Goal: Book appointment/travel/reservation

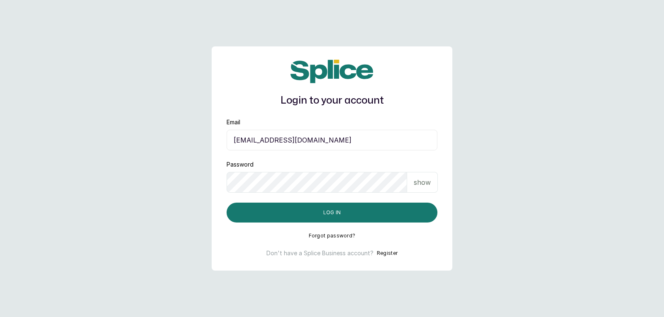
click at [430, 186] on p "show" at bounding box center [422, 183] width 17 height 10
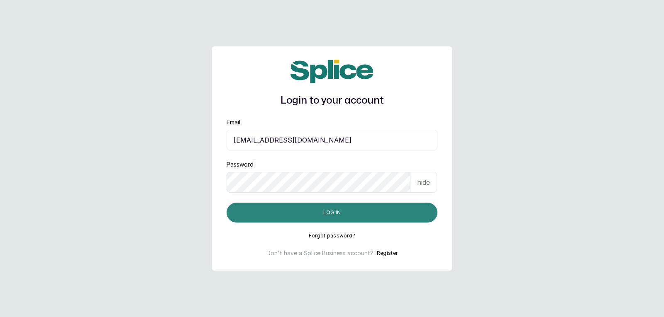
click at [392, 214] on button "Log in" at bounding box center [331, 213] width 211 height 20
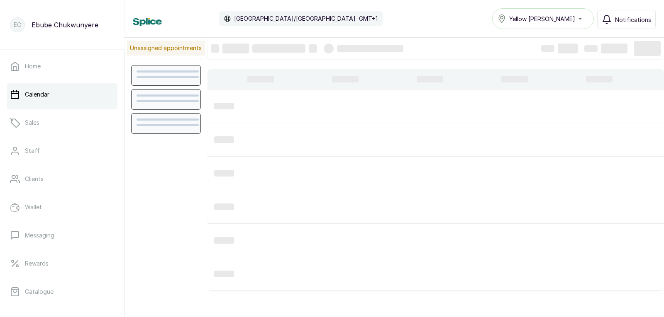
scroll to position [279, 0]
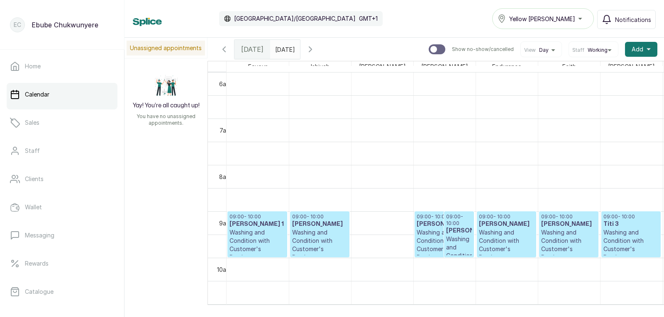
click at [332, 236] on p "Washing and Condition with Customer's Product" at bounding box center [319, 245] width 55 height 33
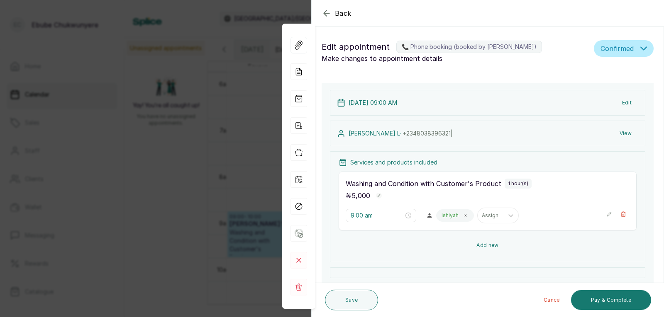
click at [489, 244] on button "Add new" at bounding box center [487, 246] width 298 height 20
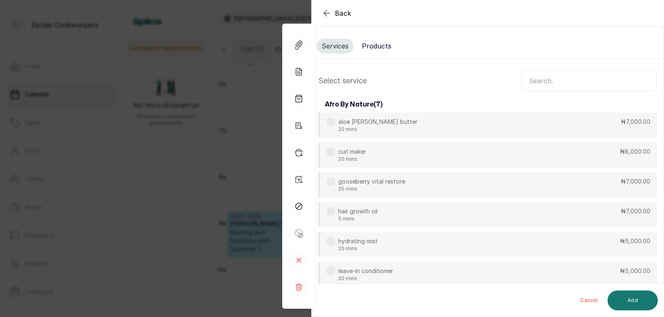
scroll to position [63, 0]
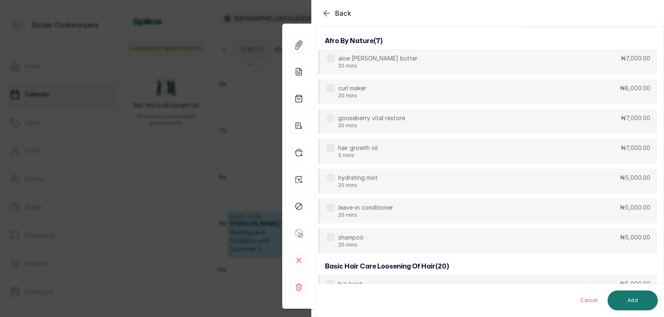
drag, startPoint x: 358, startPoint y: 108, endPoint x: 370, endPoint y: 107, distance: 12.1
click at [328, 7] on div "Back" at bounding box center [643, 13] width 664 height 27
click at [325, 13] on icon "button" at bounding box center [326, 12] width 5 height 5
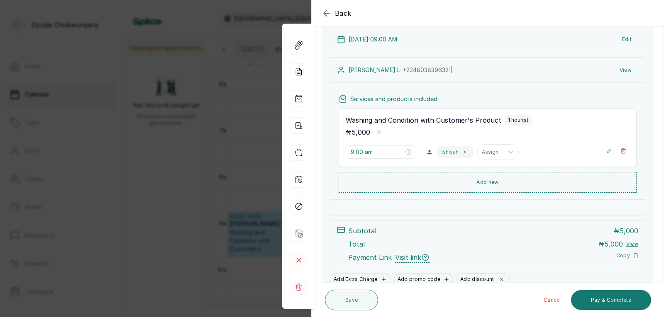
click at [606, 151] on icon "button" at bounding box center [609, 151] width 6 height 6
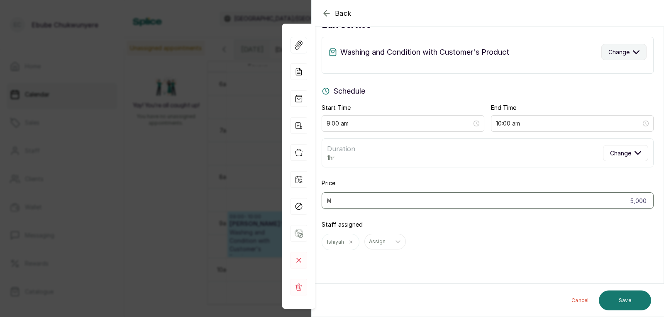
click at [635, 53] on button "Change" at bounding box center [623, 52] width 45 height 16
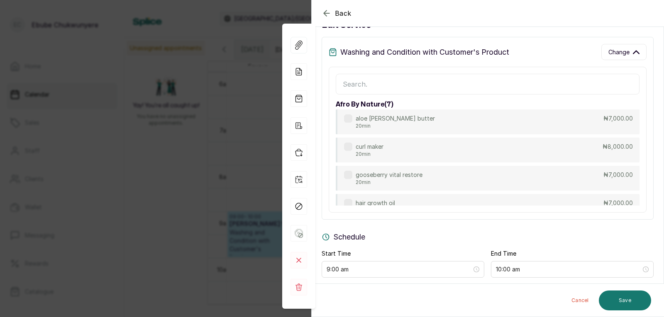
click at [584, 81] on input "text" at bounding box center [488, 84] width 304 height 21
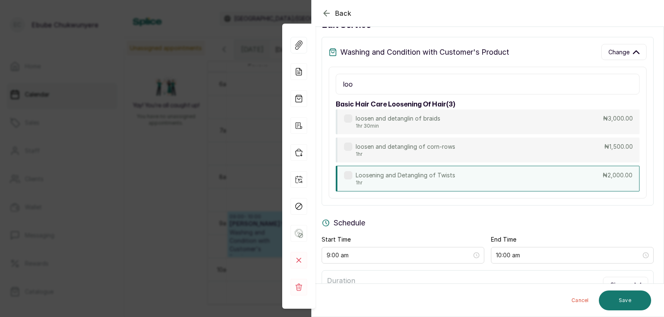
type input "loo"
click at [489, 175] on div "Loosening and Detangling of Twists 1hr ₦2,000.00" at bounding box center [488, 179] width 304 height 26
type input "2,000"
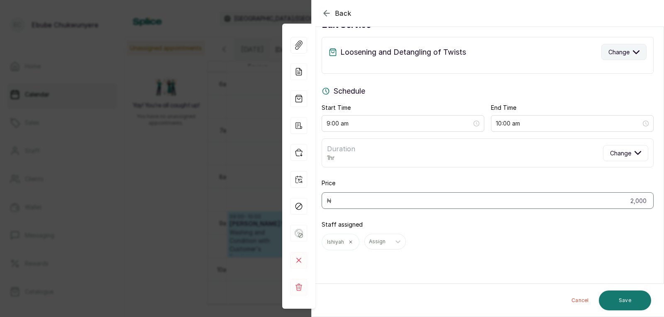
click at [623, 44] on button "Change" at bounding box center [623, 52] width 45 height 16
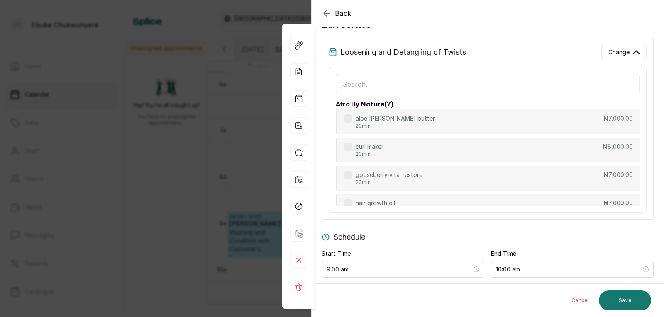
click at [594, 78] on input "text" at bounding box center [488, 84] width 304 height 21
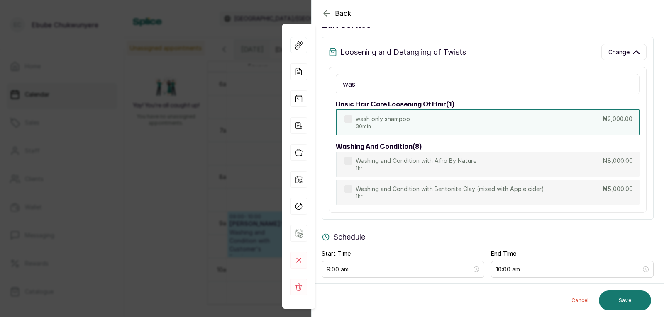
type input "was"
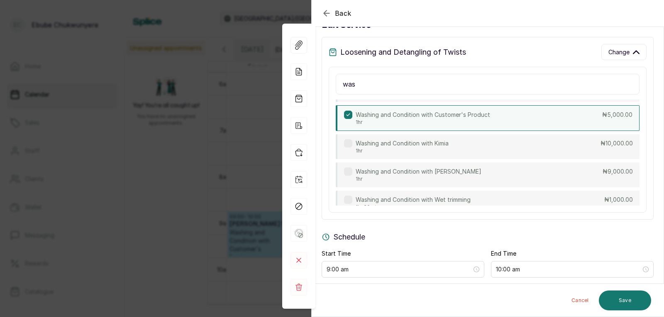
scroll to position [157, 0]
click at [555, 118] on div "Washing and Condition with Customer's Product 1hr ₦5,000.00" at bounding box center [488, 120] width 304 height 26
type input "5,000"
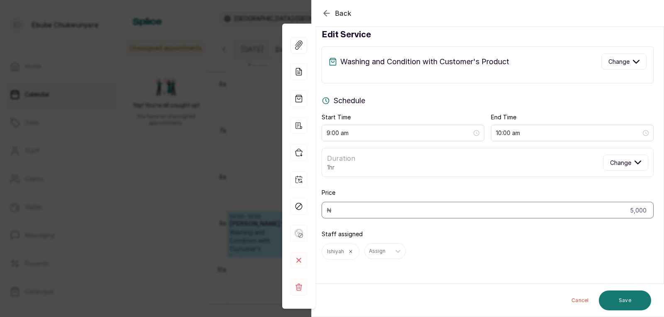
scroll to position [0, 0]
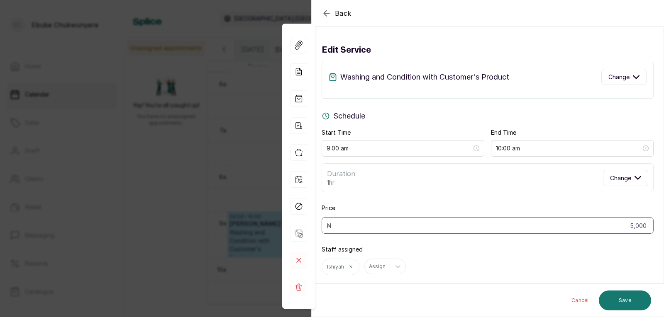
click at [420, 74] on p "Washing and Condition with Customer's Product" at bounding box center [424, 77] width 169 height 12
click at [414, 80] on p "Washing and Condition with Customer's Product" at bounding box center [424, 77] width 169 height 12
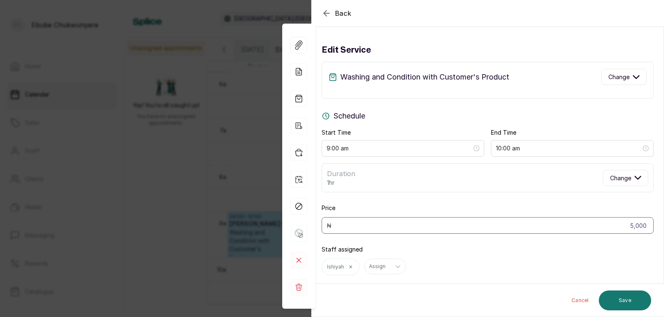
click at [326, 12] on icon "button" at bounding box center [326, 13] width 10 height 10
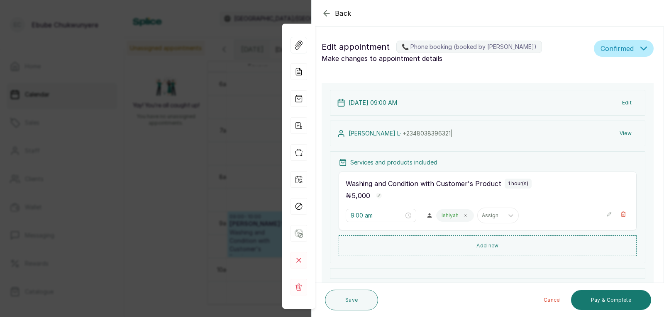
click at [544, 235] on div "Services and products included Washing and Condition with Customer's Product 1 …" at bounding box center [487, 207] width 315 height 112
click at [545, 243] on button "Add new" at bounding box center [487, 246] width 298 height 20
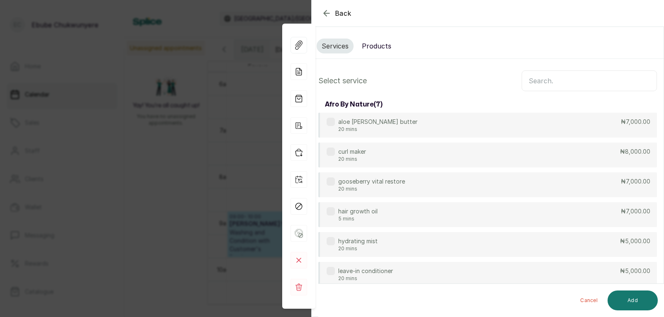
scroll to position [1, 0]
click at [555, 76] on input "text" at bounding box center [588, 79] width 135 height 21
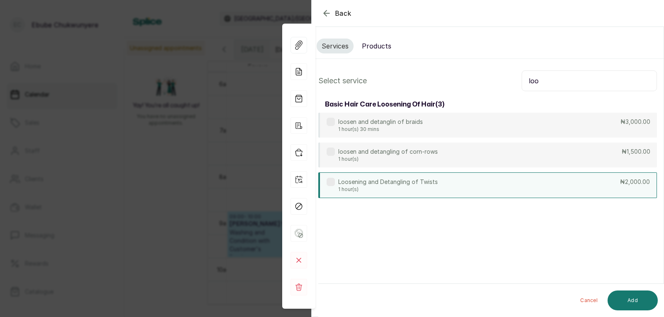
type input "loo"
click at [497, 177] on div "Loosening and Detangling of Twists 1 hour(s) ₦2,000.00" at bounding box center [487, 186] width 338 height 26
click at [628, 302] on button "Add" at bounding box center [632, 301] width 50 height 20
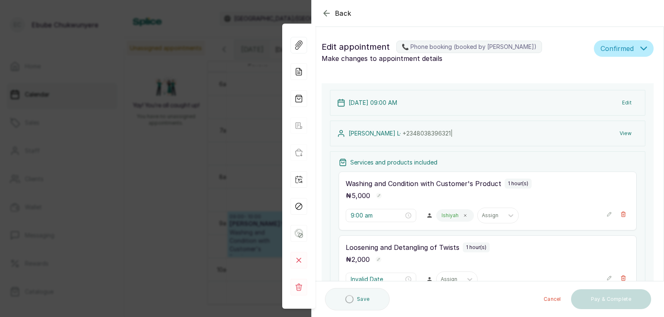
type input "10:00 am"
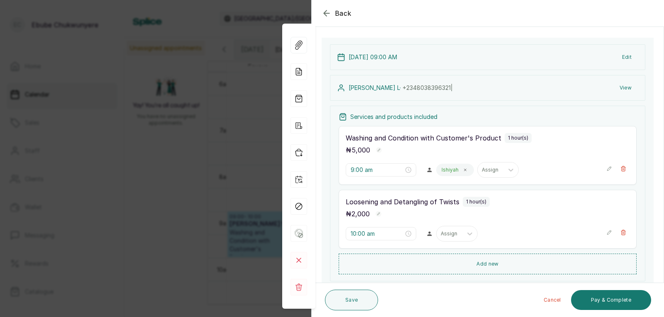
scroll to position [48, 0]
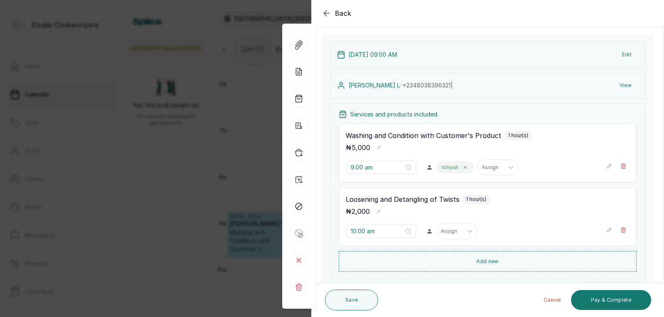
click at [514, 256] on button "Add new" at bounding box center [487, 261] width 298 height 21
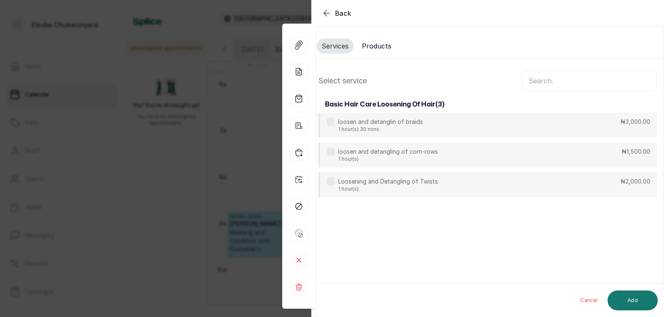
scroll to position [0, 0]
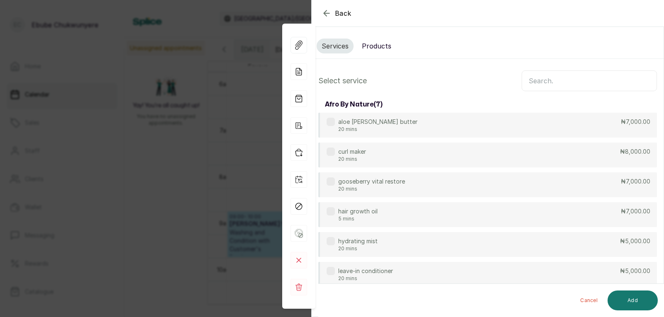
click at [567, 83] on input "text" at bounding box center [588, 81] width 135 height 21
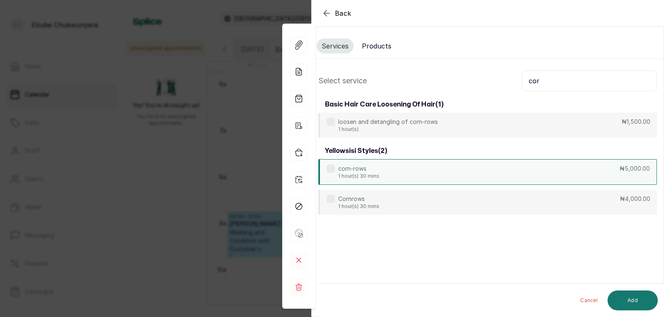
type input "cor"
click at [511, 172] on div "corn-rows 1 hour(s) 30 mins ₦5,000.00" at bounding box center [487, 172] width 338 height 26
click at [636, 302] on button "Add" at bounding box center [632, 301] width 50 height 20
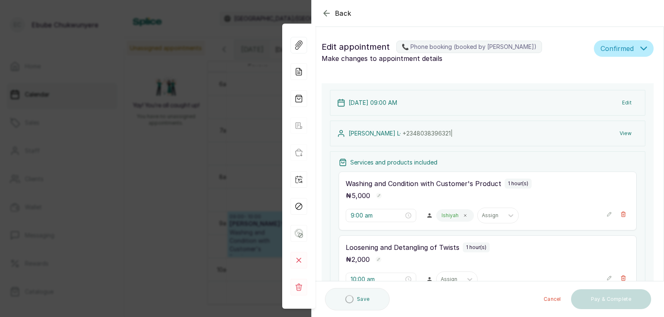
type input "11:00 am"
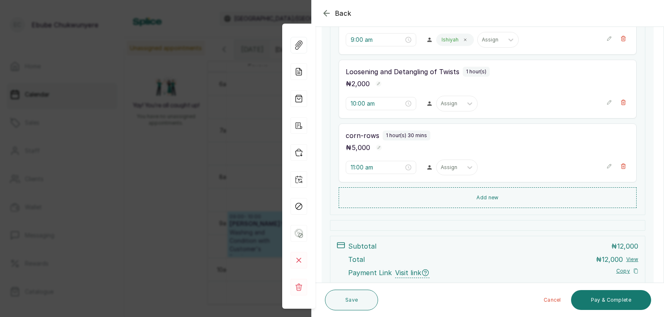
scroll to position [173, 0]
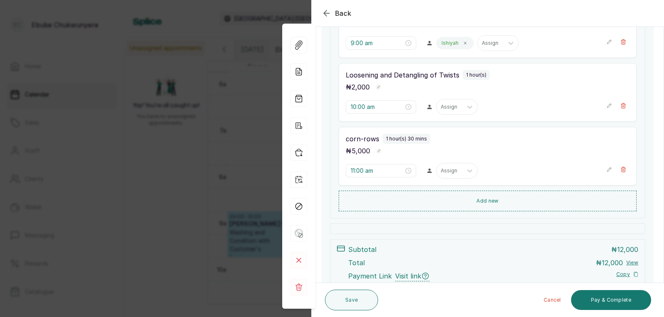
click at [606, 169] on icon "button" at bounding box center [609, 170] width 6 height 6
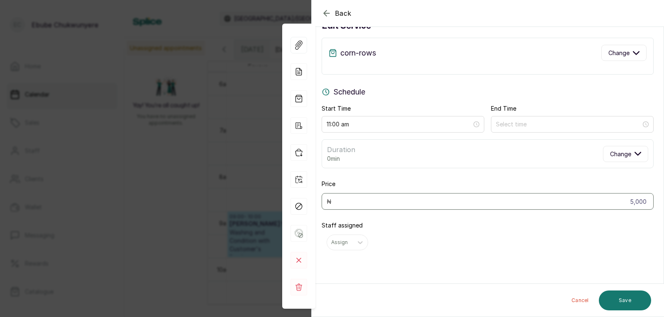
click at [583, 47] on div "corn-rows Change" at bounding box center [487, 53] width 318 height 16
click at [568, 52] on div "corn-rows Change" at bounding box center [487, 53] width 318 height 16
click at [330, 12] on icon "button" at bounding box center [326, 13] width 10 height 10
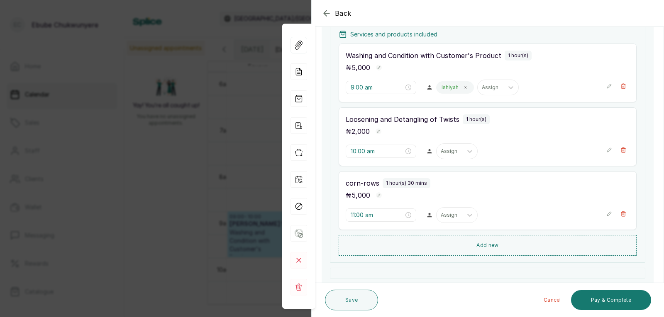
scroll to position [131, 0]
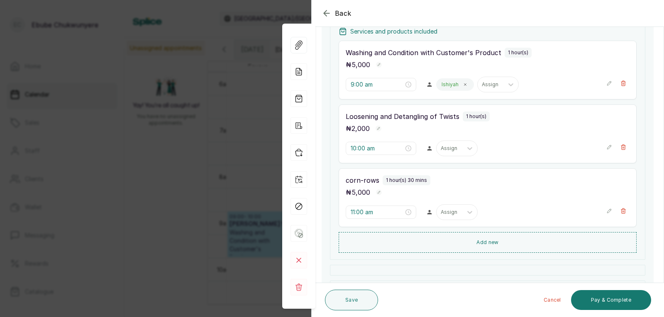
click at [606, 212] on icon "button" at bounding box center [609, 211] width 6 height 6
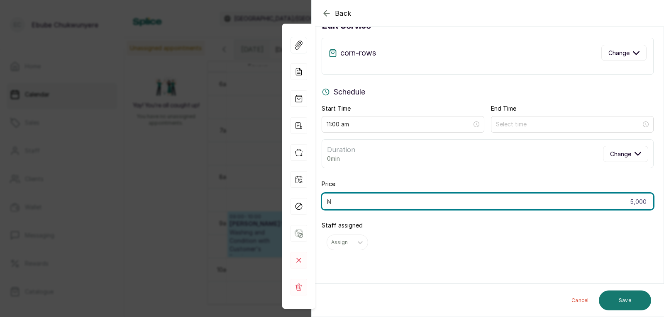
click at [608, 205] on input "5,000" at bounding box center [487, 201] width 332 height 17
click at [630, 201] on input "5,000" at bounding box center [487, 201] width 332 height 17
type input "6,000"
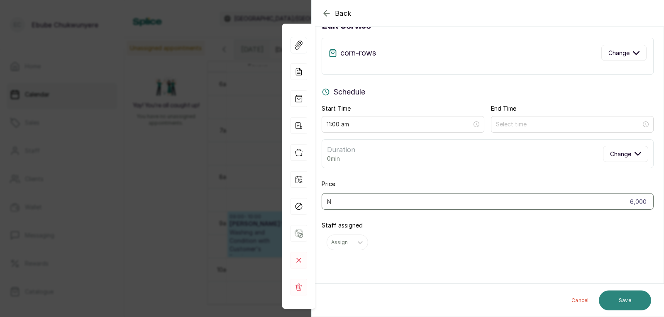
click at [635, 299] on button "Save" at bounding box center [624, 301] width 52 height 20
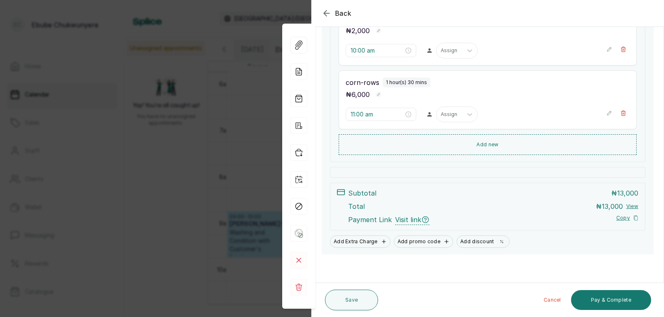
scroll to position [230, 0]
click at [605, 302] on button "Pay & Complete" at bounding box center [611, 300] width 80 height 20
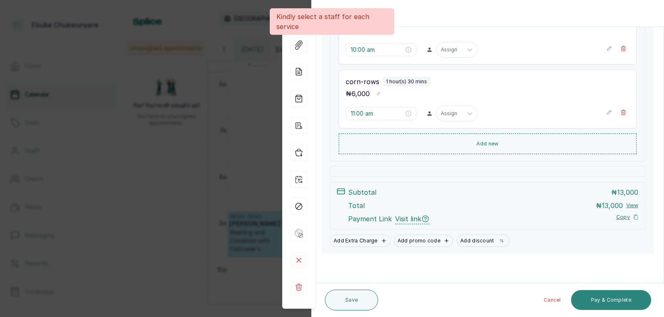
click at [608, 298] on button "Pay & Complete" at bounding box center [611, 300] width 80 height 20
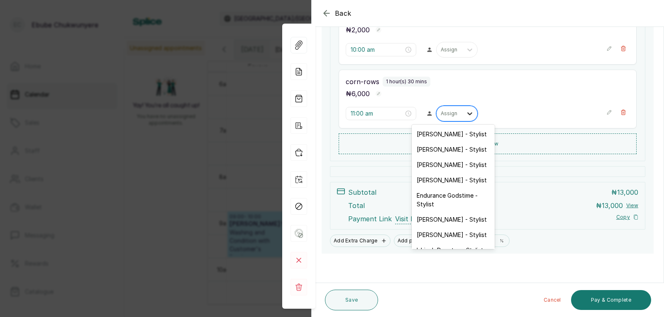
click at [465, 116] on icon at bounding box center [469, 113] width 8 height 8
click at [465, 115] on icon at bounding box center [469, 113] width 8 height 8
click at [492, 250] on div "[DATE] 09:00 AM Edit [PERSON_NAME] L · [PHONE_NUMBER] | View Services and produ…" at bounding box center [487, 54] width 332 height 400
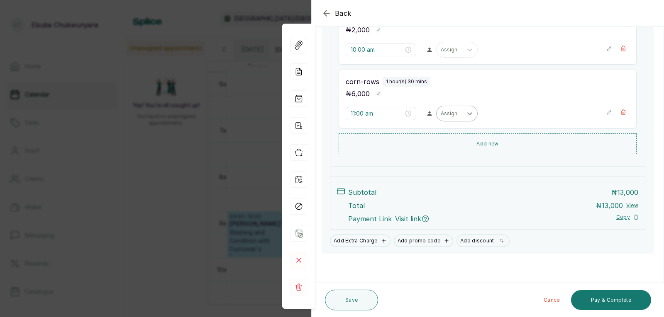
click at [468, 112] on icon at bounding box center [469, 113] width 8 height 8
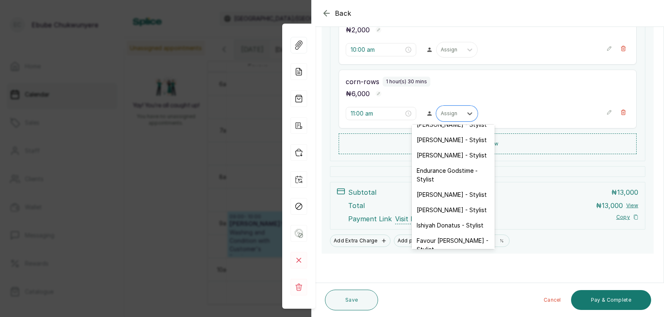
scroll to position [26, 0]
click at [470, 220] on div "Ishiyah Donatus - Stylist" at bounding box center [452, 224] width 83 height 15
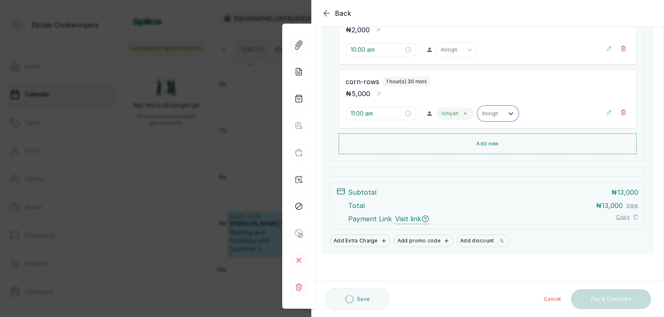
scroll to position [230, 0]
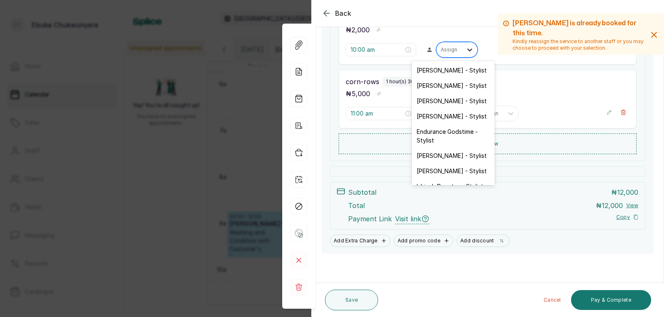
click at [465, 46] on icon at bounding box center [469, 50] width 8 height 8
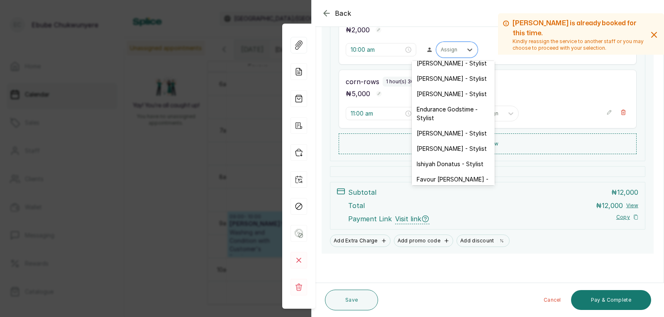
scroll to position [26, 0]
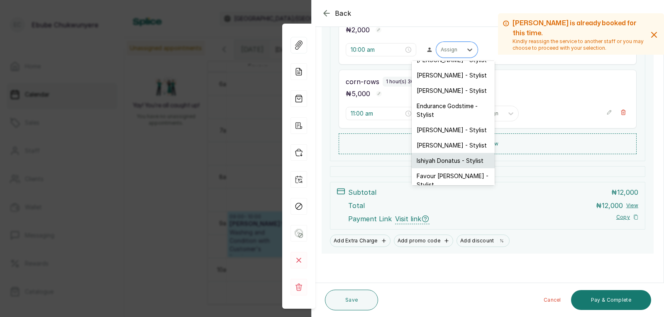
click at [465, 161] on div "Ishiyah Donatus - Stylist" at bounding box center [452, 160] width 83 height 15
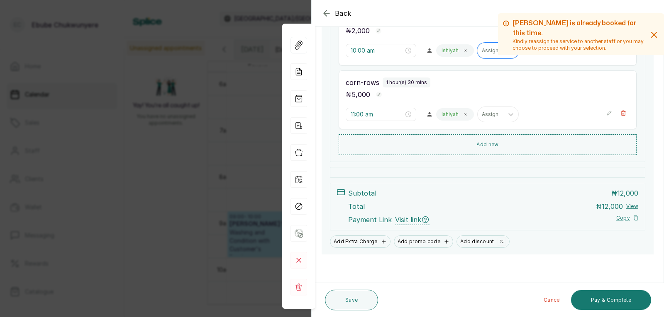
scroll to position [230, 0]
click at [606, 114] on icon "button" at bounding box center [609, 112] width 6 height 6
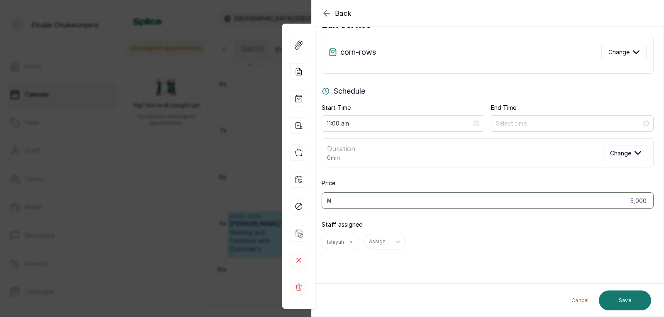
scroll to position [25, 0]
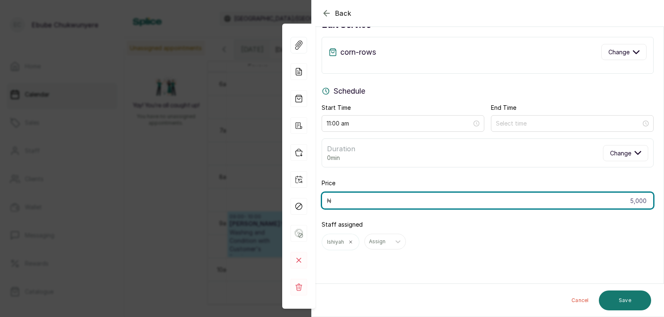
click at [634, 203] on input "5,000" at bounding box center [487, 200] width 332 height 17
type input "6,000"
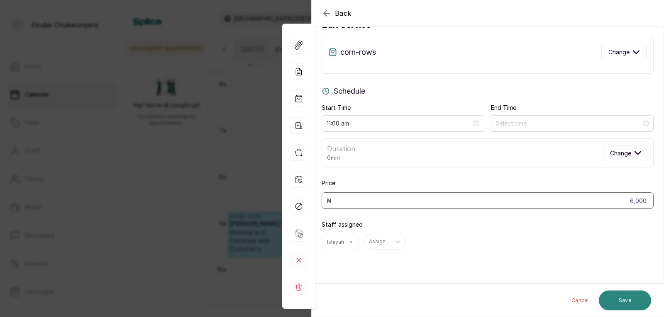
click at [636, 295] on button "Save" at bounding box center [624, 301] width 52 height 20
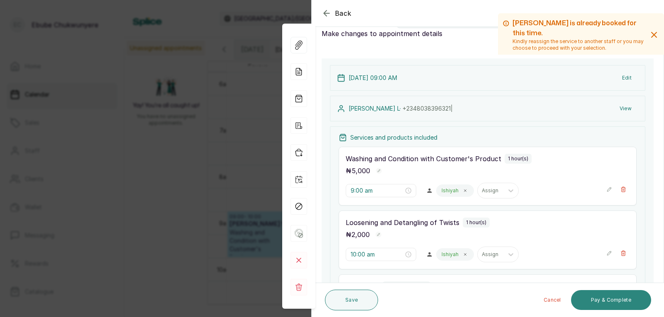
click at [614, 297] on button "Pay & Complete" at bounding box center [611, 300] width 80 height 20
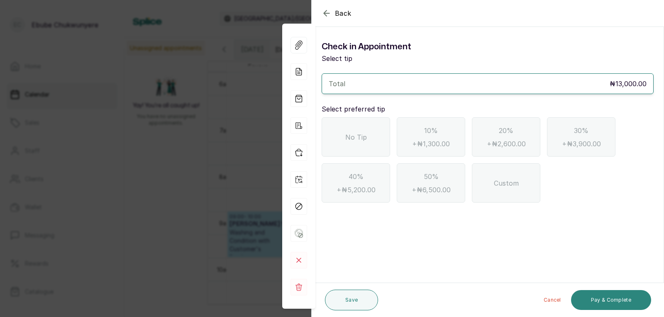
scroll to position [0, 0]
click at [348, 131] on div "No Tip" at bounding box center [355, 136] width 68 height 39
click at [615, 300] on button "Pay & Complete" at bounding box center [611, 300] width 80 height 20
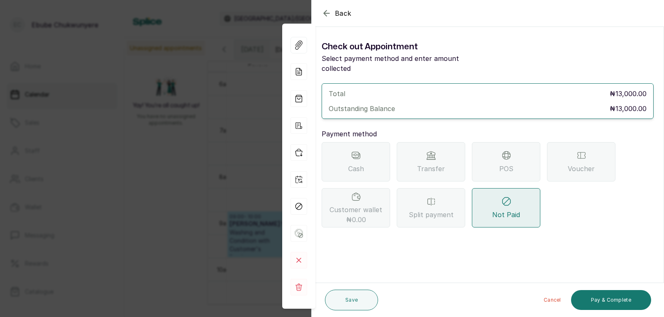
click at [431, 151] on icon at bounding box center [431, 156] width 10 height 10
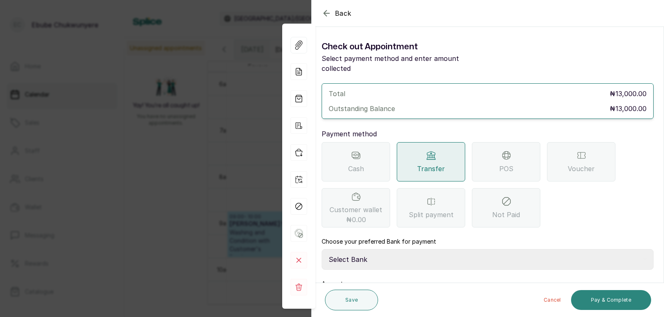
click at [603, 297] on button "Pay & Complete" at bounding box center [611, 300] width 80 height 20
click at [434, 251] on select "Select Bank YELLOWSISI ENTERPRISE First City Monument Bank YELLOWSISI ENTERPRIS…" at bounding box center [487, 259] width 332 height 21
select select "00d0c25e-b444-465f-8bea-9a1e11113b92"
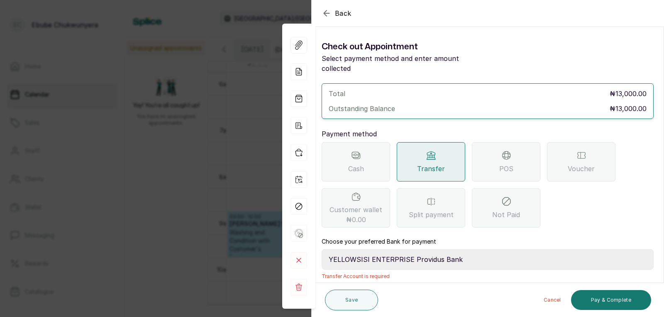
click at [321, 249] on select "Select Bank YELLOWSISI ENTERPRISE First City Monument Bank YELLOWSISI ENTERPRIS…" at bounding box center [487, 259] width 332 height 21
click at [611, 295] on button "Pay & Complete" at bounding box center [611, 300] width 80 height 20
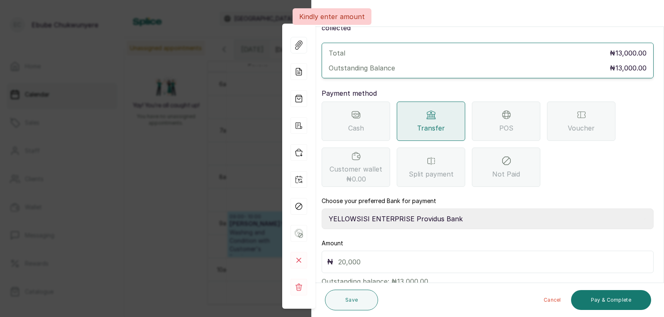
scroll to position [57, 0]
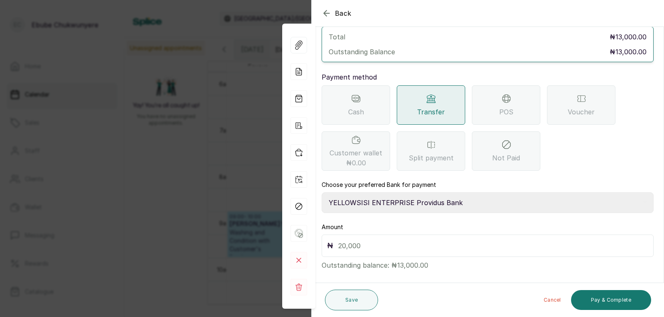
click at [528, 240] on input "text" at bounding box center [493, 246] width 310 height 12
type input "13,000"
click at [636, 296] on button "Pay & Complete" at bounding box center [611, 300] width 80 height 20
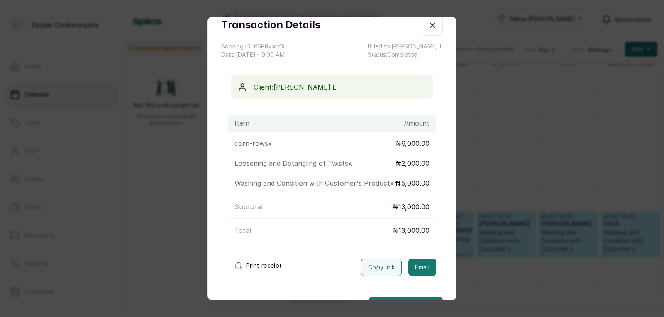
scroll to position [33, 0]
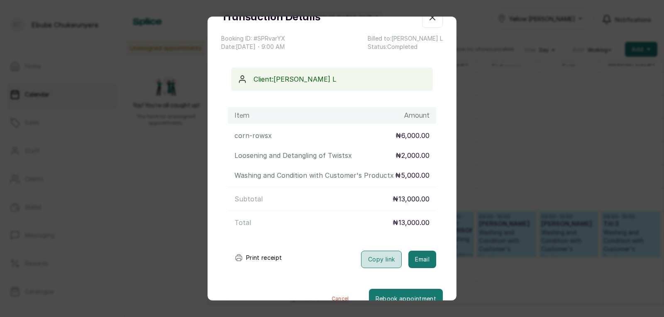
click at [375, 267] on button "Copy link" at bounding box center [381, 259] width 41 height 17
click at [427, 19] on icon "button" at bounding box center [432, 17] width 10 height 10
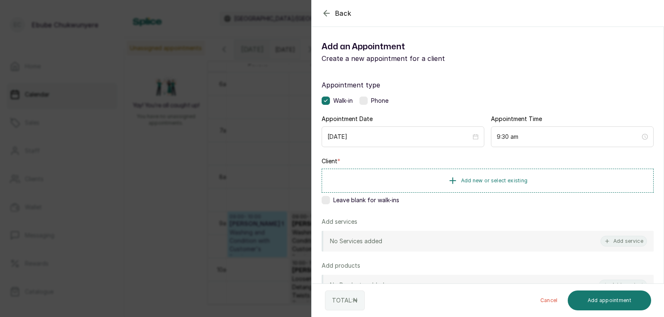
click at [328, 14] on icon "button" at bounding box center [326, 13] width 10 height 10
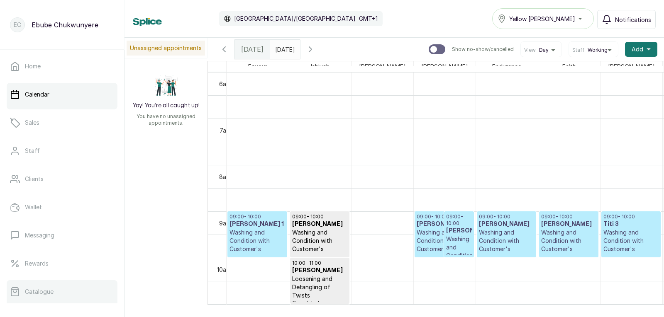
click at [103, 294] on link "Catalogue" at bounding box center [62, 291] width 111 height 23
